Goal: Information Seeking & Learning: Learn about a topic

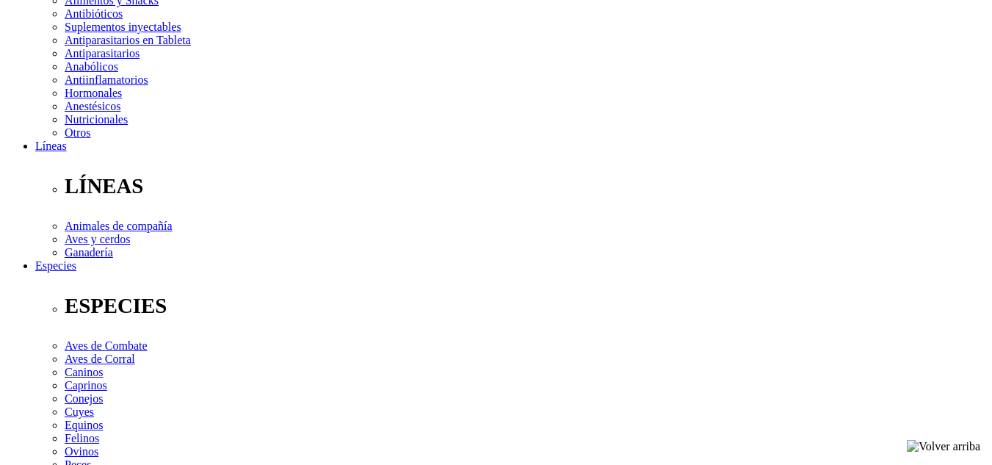
scroll to position [311, 0]
radio input "true"
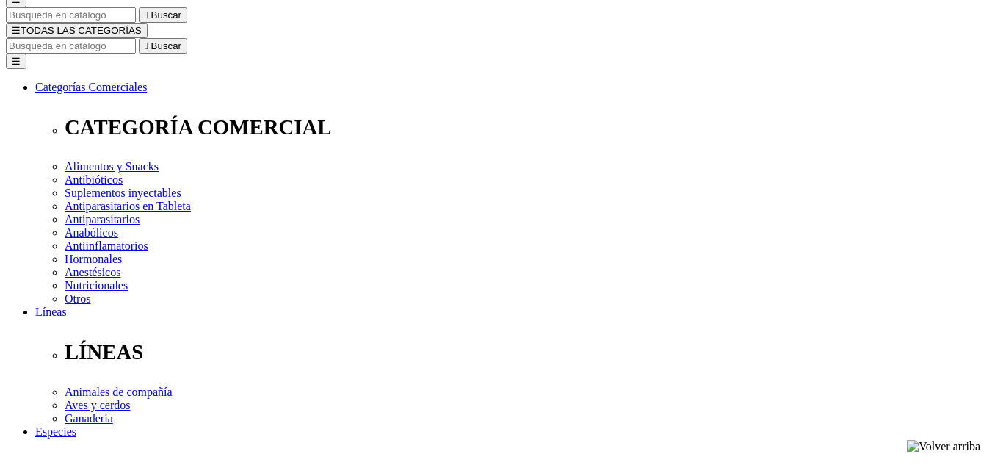
select select "0"
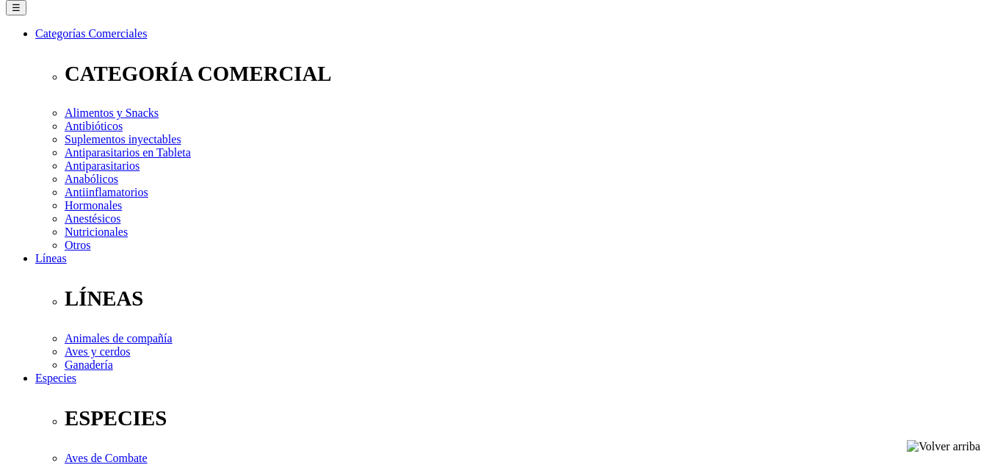
scroll to position [201, 0]
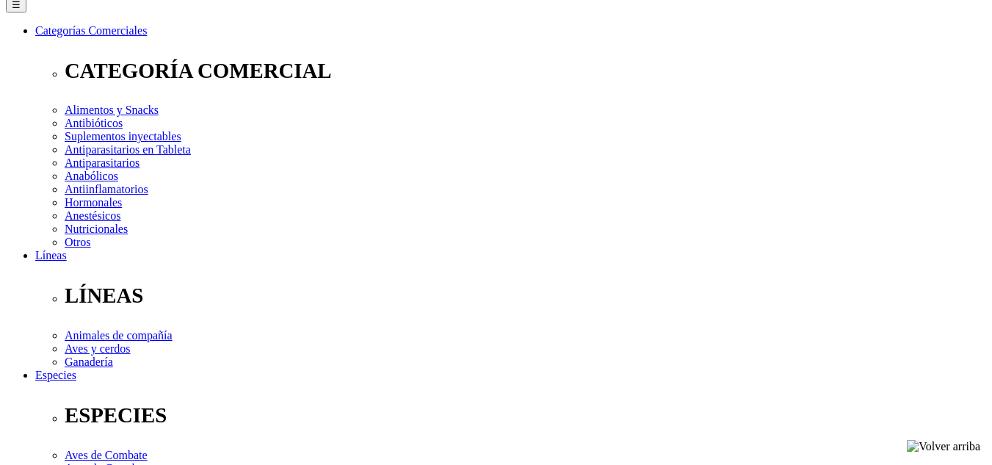
drag, startPoint x: 533, startPoint y: 95, endPoint x: 546, endPoint y: 99, distance: 13.0
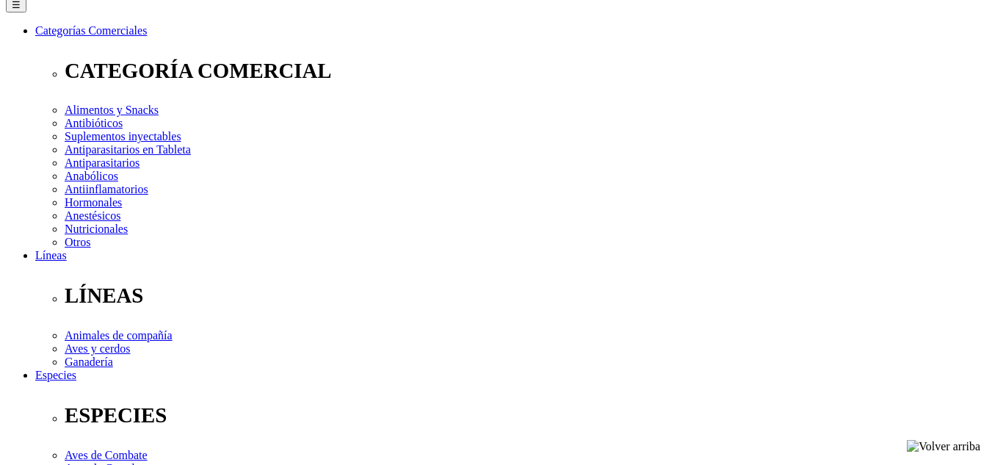
drag, startPoint x: 543, startPoint y: 98, endPoint x: 534, endPoint y: 95, distance: 9.8
drag, startPoint x: 534, startPoint y: 95, endPoint x: 546, endPoint y: 103, distance: 13.9
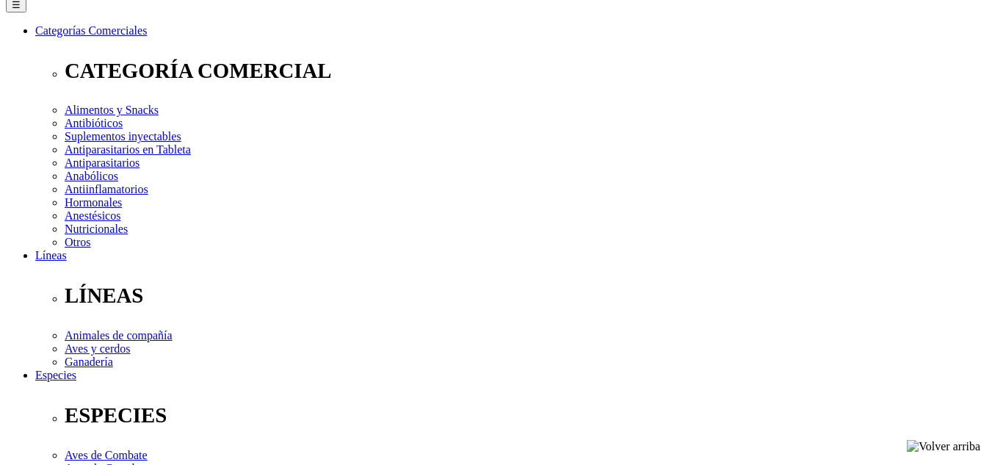
drag, startPoint x: 529, startPoint y: 100, endPoint x: 540, endPoint y: 100, distance: 10.3
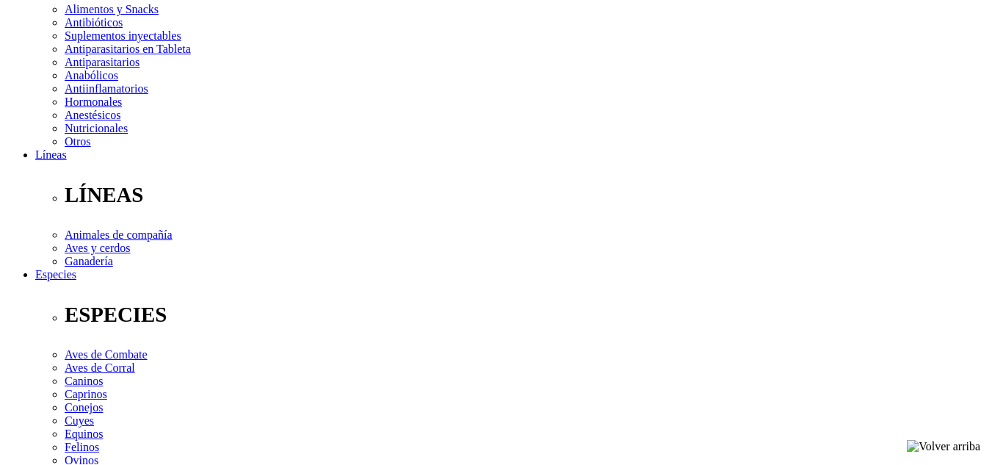
scroll to position [308, 0]
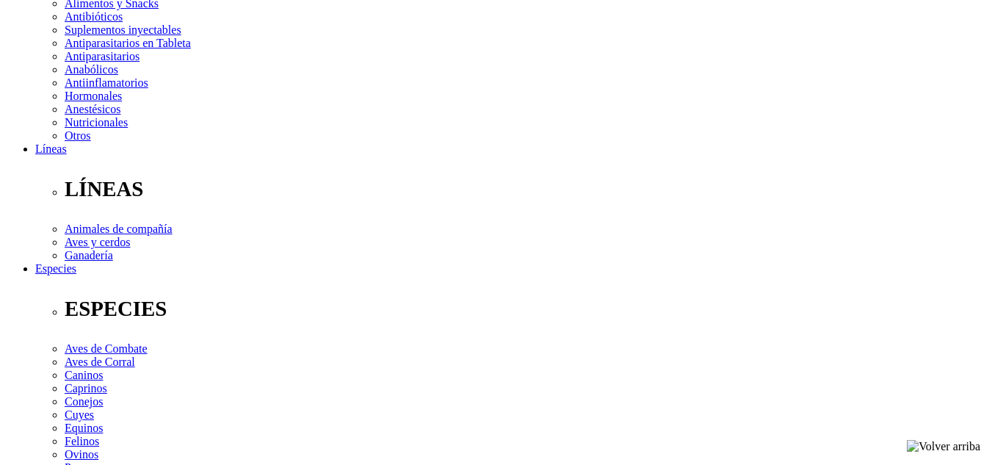
radio input "true"
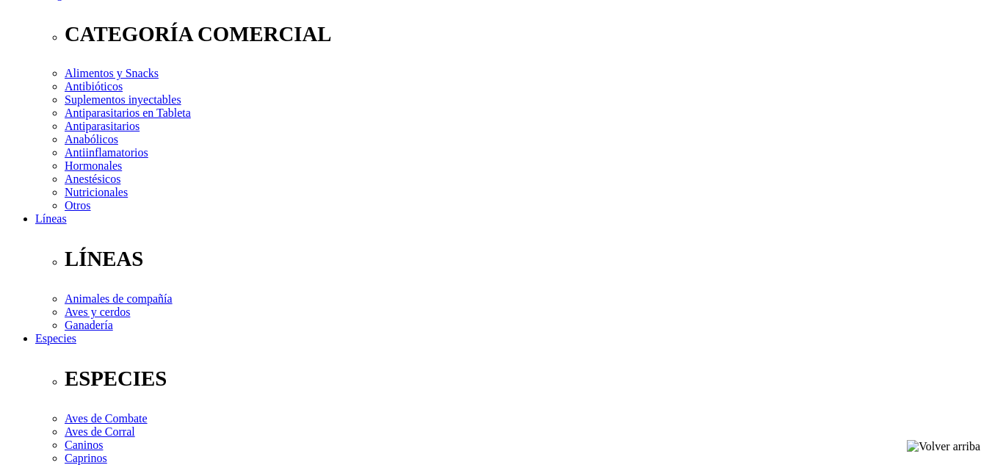
scroll to position [188, 0]
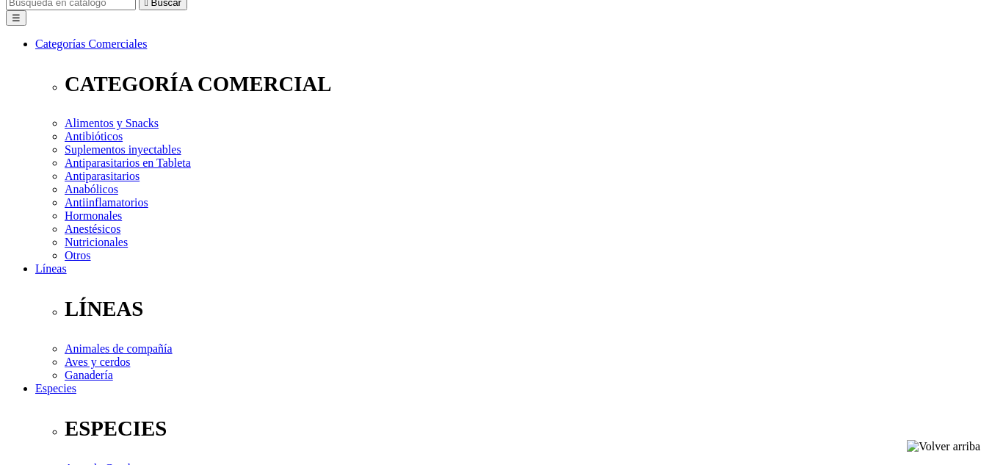
select select "0"
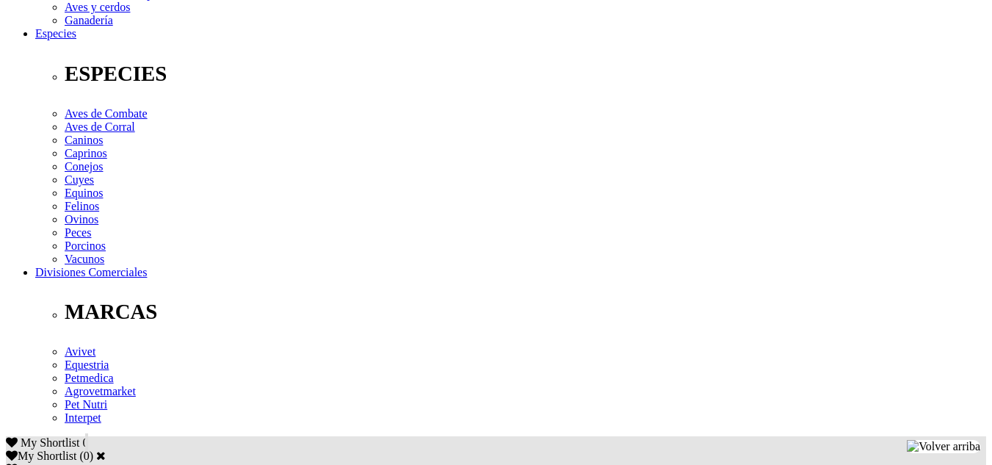
scroll to position [551, 0]
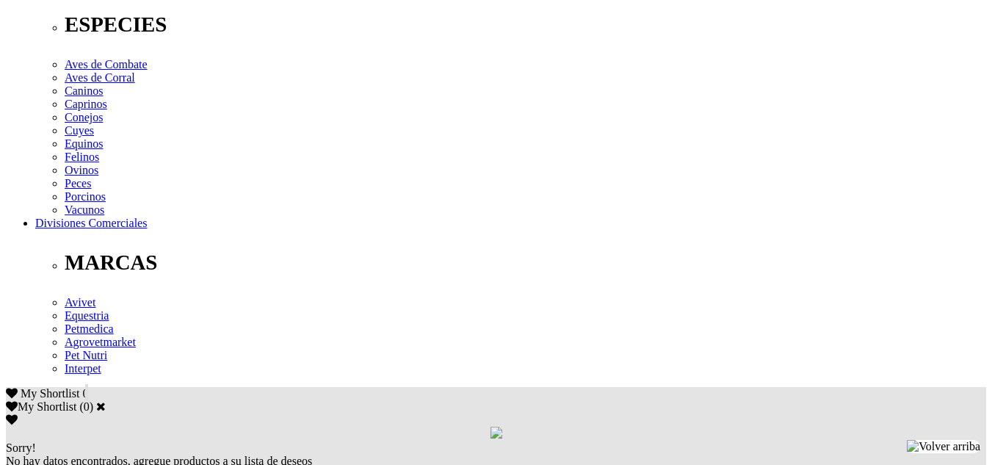
scroll to position [597, 0]
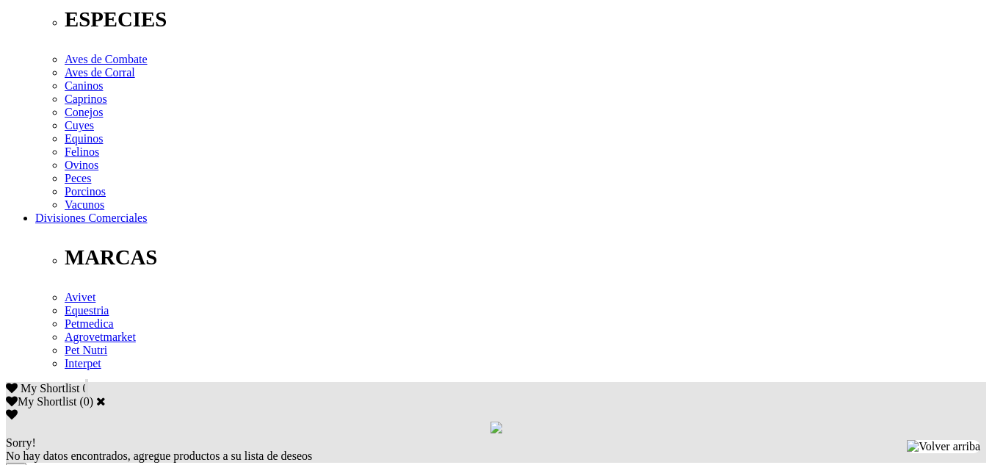
drag, startPoint x: 402, startPoint y: 198, endPoint x: 440, endPoint y: 236, distance: 54.0
drag, startPoint x: 440, startPoint y: 236, endPoint x: 317, endPoint y: 206, distance: 126.3
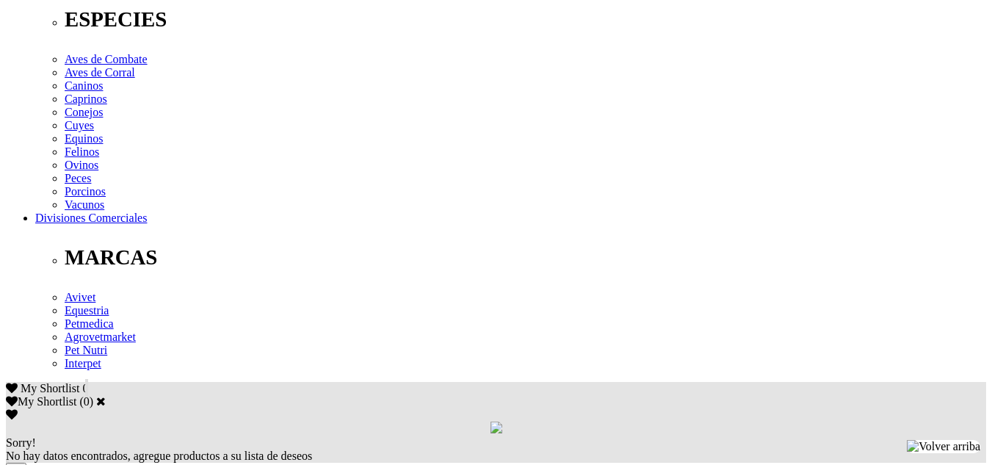
drag, startPoint x: 243, startPoint y: 192, endPoint x: 636, endPoint y: 228, distance: 394.5
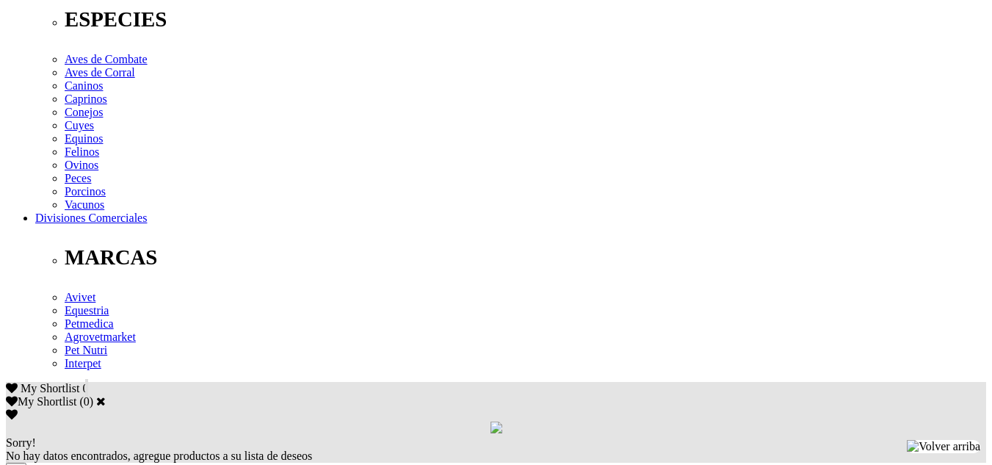
drag, startPoint x: 566, startPoint y: 262, endPoint x: 677, endPoint y: 272, distance: 111.3
drag, startPoint x: 677, startPoint y: 272, endPoint x: 357, endPoint y: 261, distance: 320.3
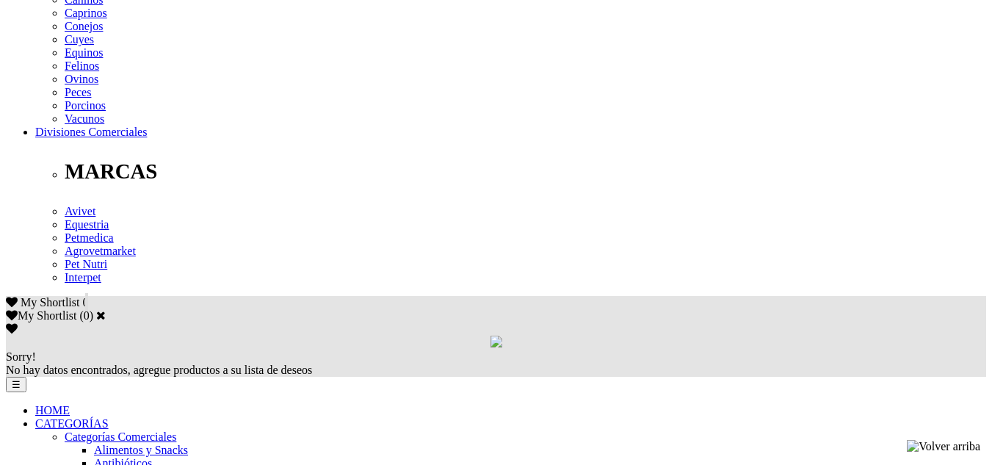
scroll to position [682, 0]
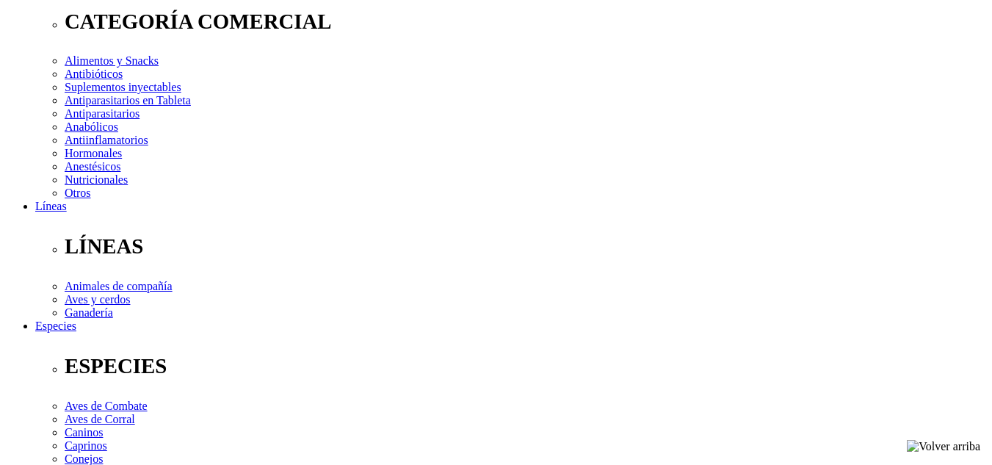
scroll to position [251, 0]
